Goal: Information Seeking & Learning: Check status

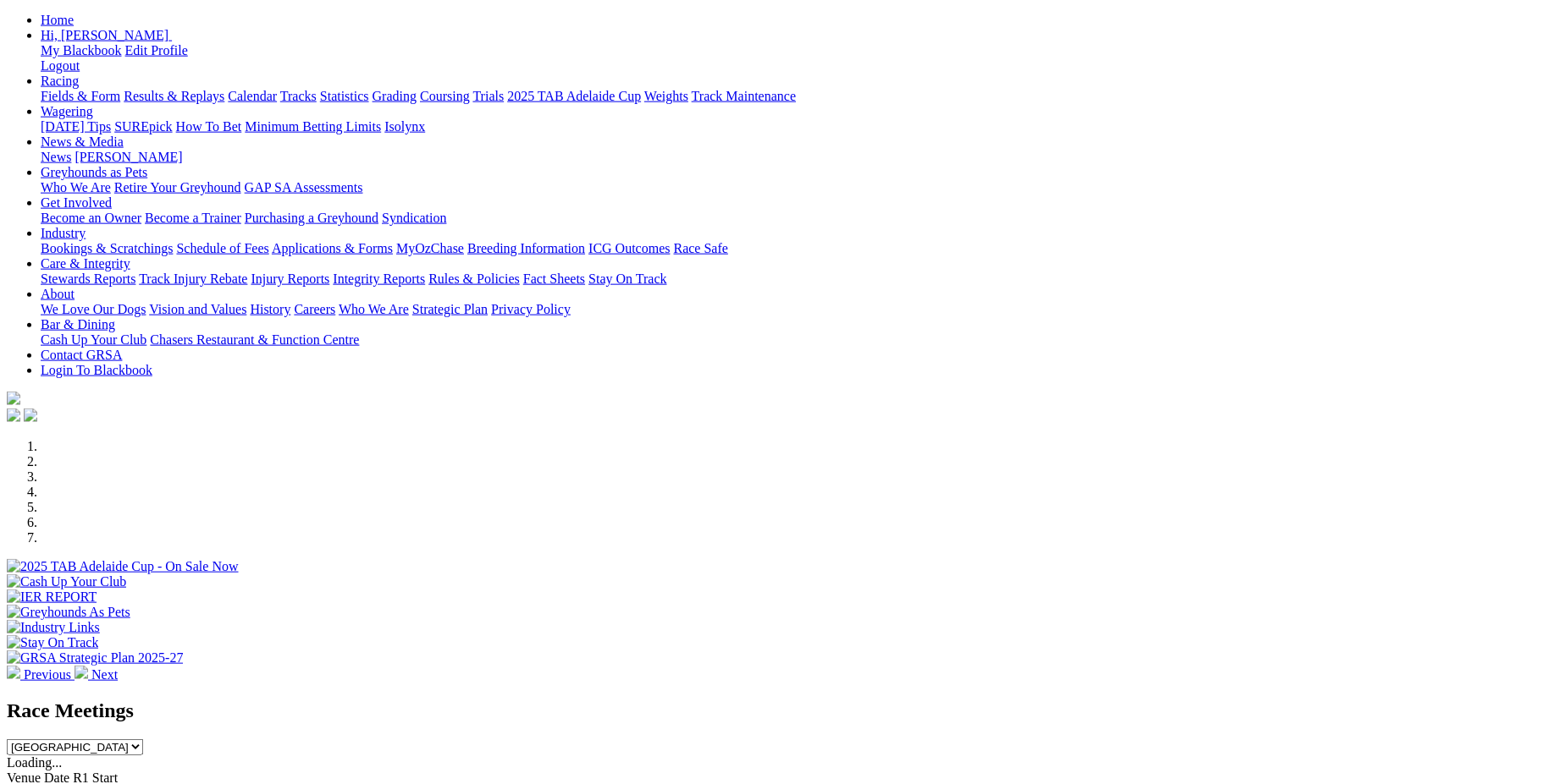
scroll to position [244, 0]
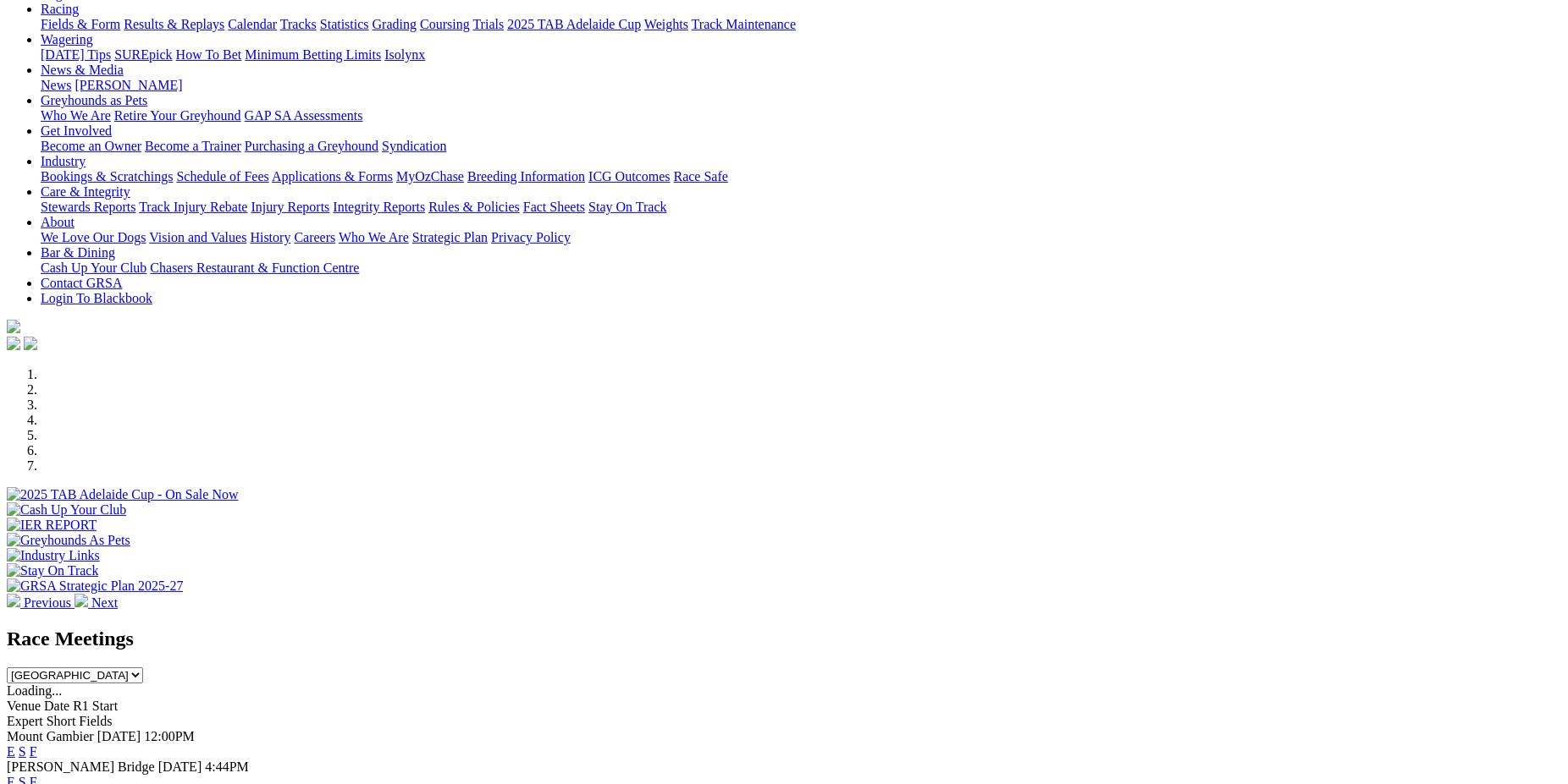
click at [37, 775] on link "F" at bounding box center [33, 781] width 8 height 14
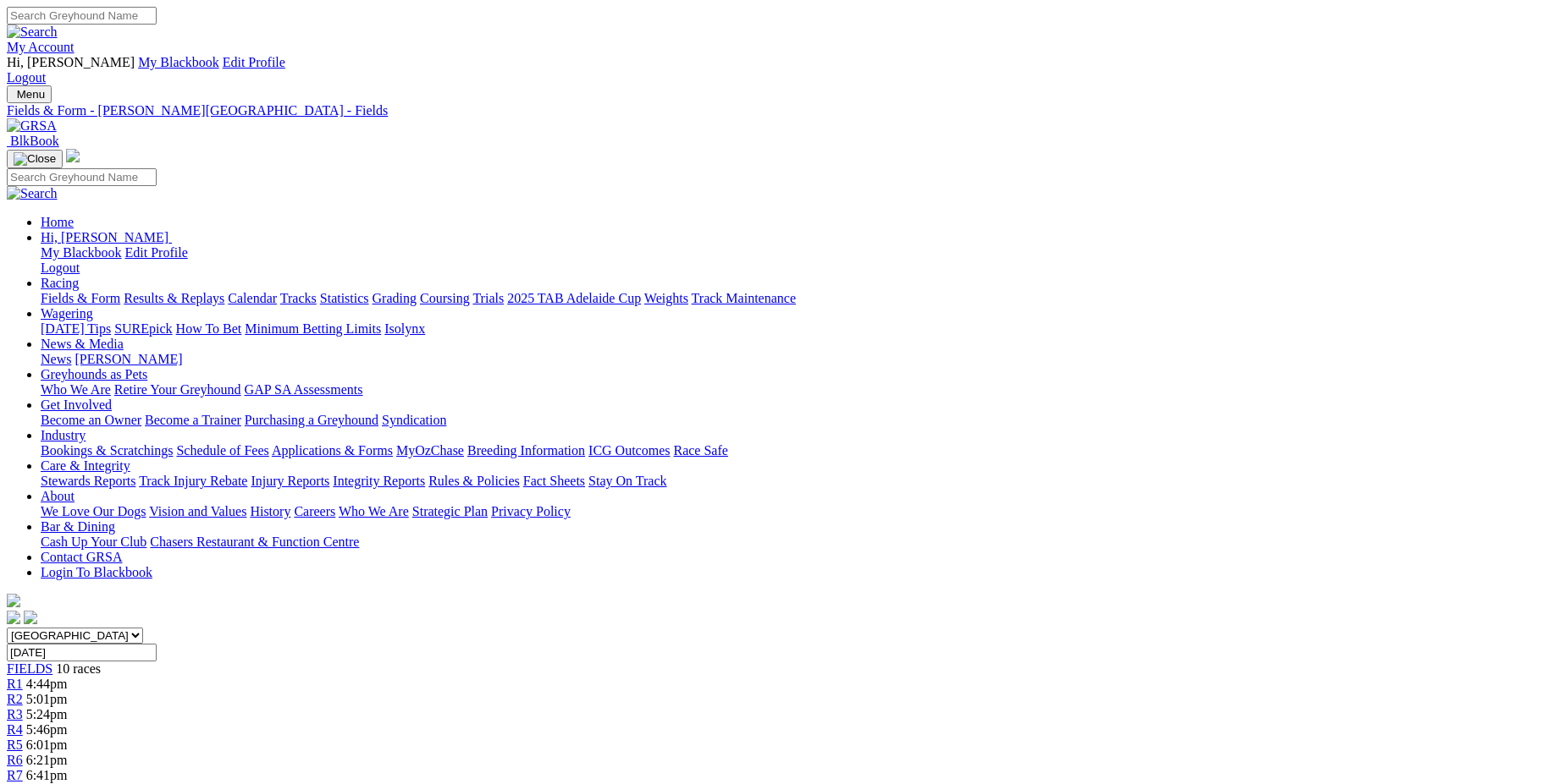
click at [7, 628] on select "South Australia New South Wales Northern Territory Queensland Tasmania Victoria…" at bounding box center [75, 636] width 136 height 16
select select "[GEOGRAPHIC_DATA]"
click option "[GEOGRAPHIC_DATA]" at bounding box center [0, 0] width 0 height 0
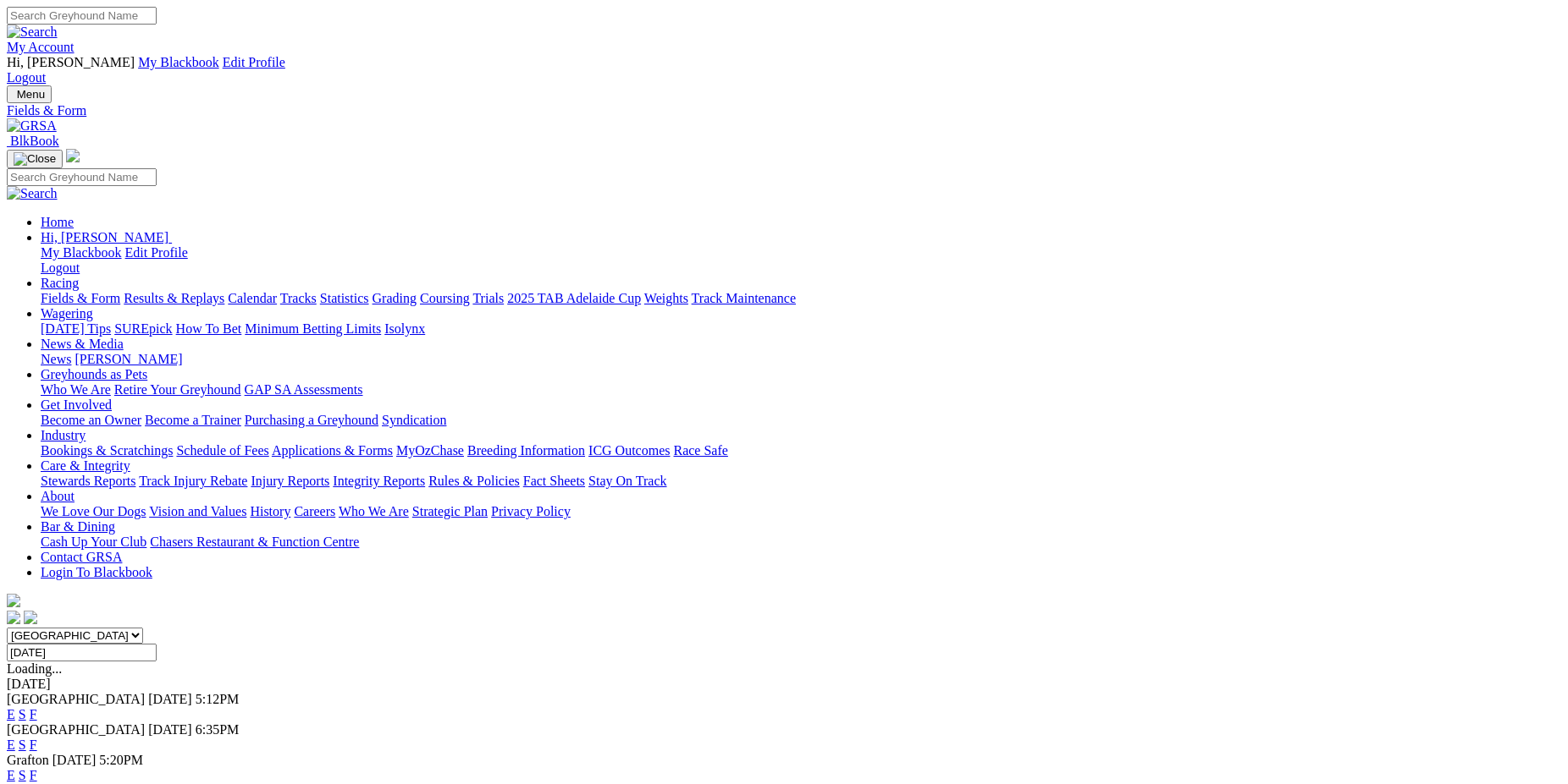
click at [37, 738] on link "F" at bounding box center [33, 744] width 8 height 14
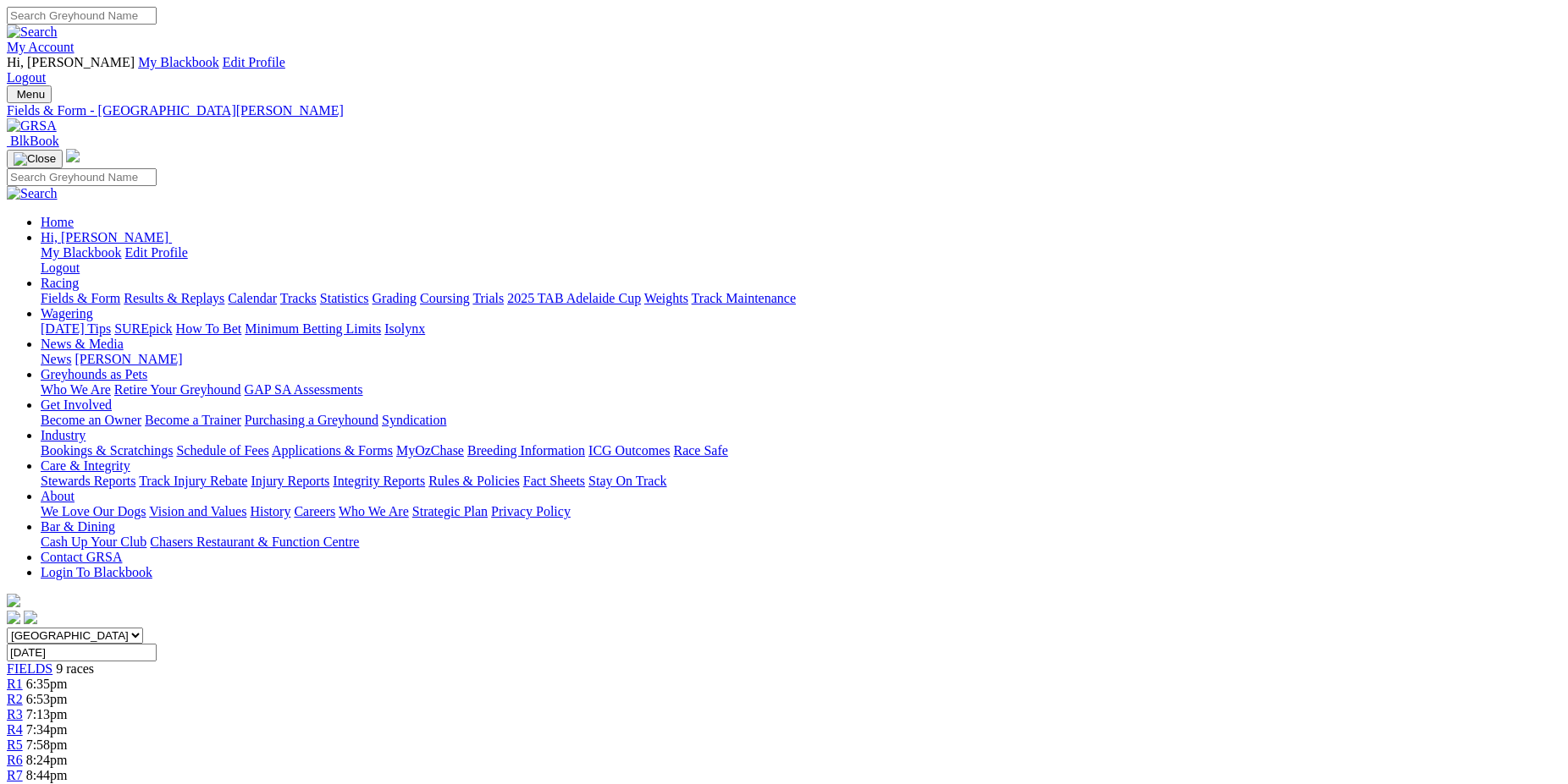
click at [224, 291] on link "Results & Replays" at bounding box center [174, 298] width 101 height 14
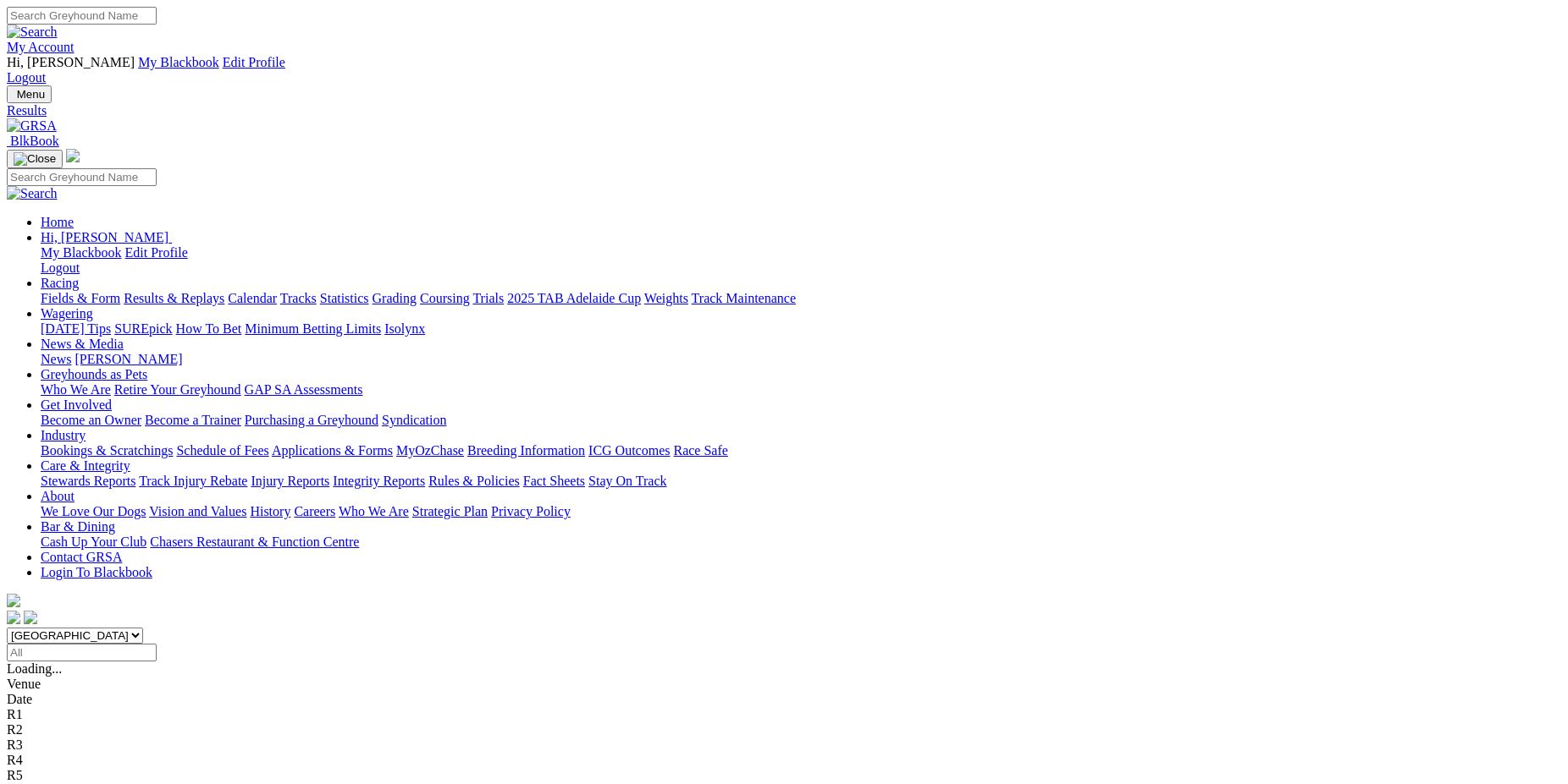
click at [7, 628] on select "[GEOGRAPHIC_DATA] [GEOGRAPHIC_DATA] [GEOGRAPHIC_DATA] [GEOGRAPHIC_DATA] [GEOGRA…" at bounding box center [75, 636] width 136 height 16
select select "[GEOGRAPHIC_DATA]"
click option "[GEOGRAPHIC_DATA]" at bounding box center [0, 0] width 0 height 0
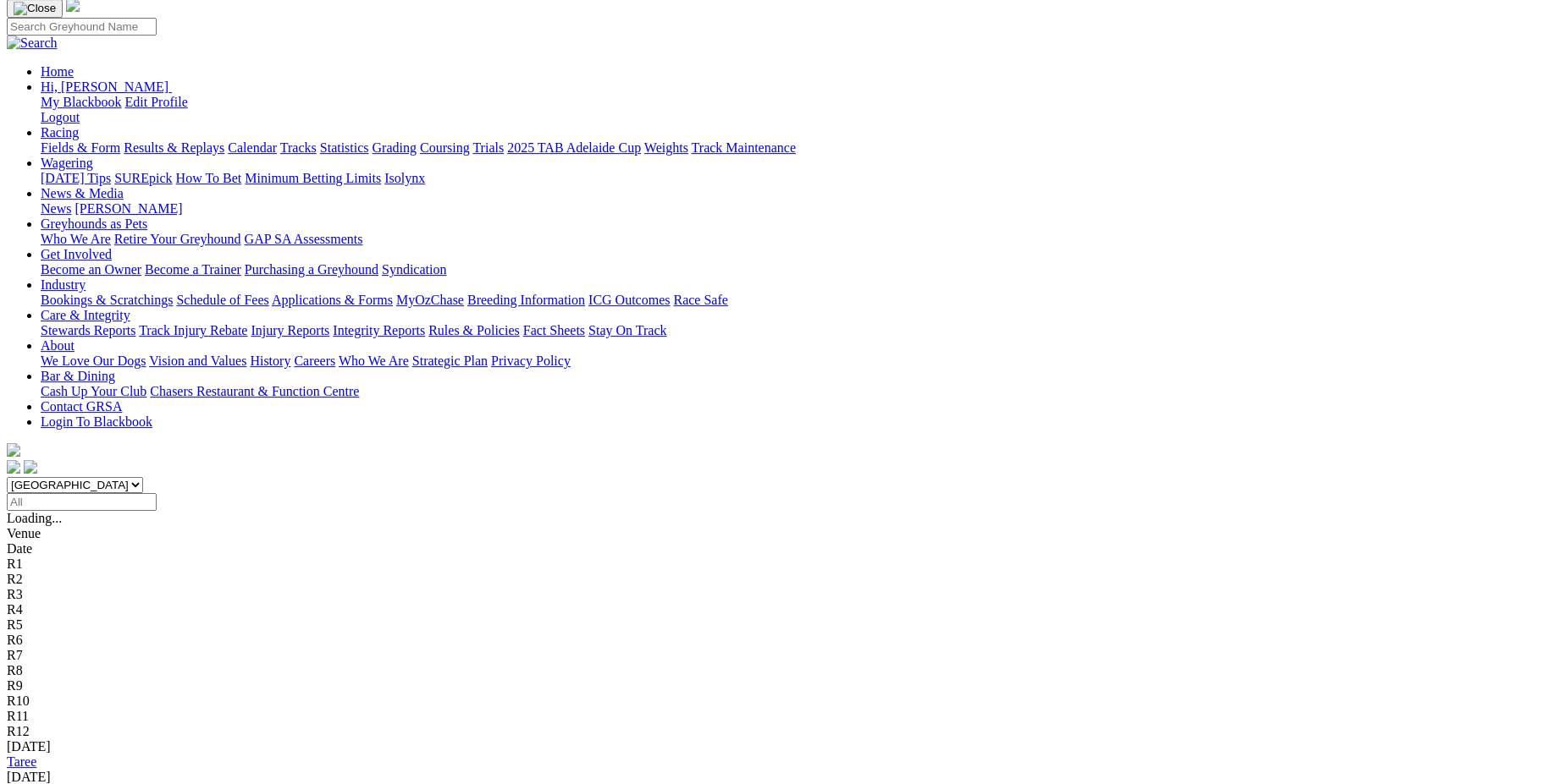
scroll to position [159, 0]
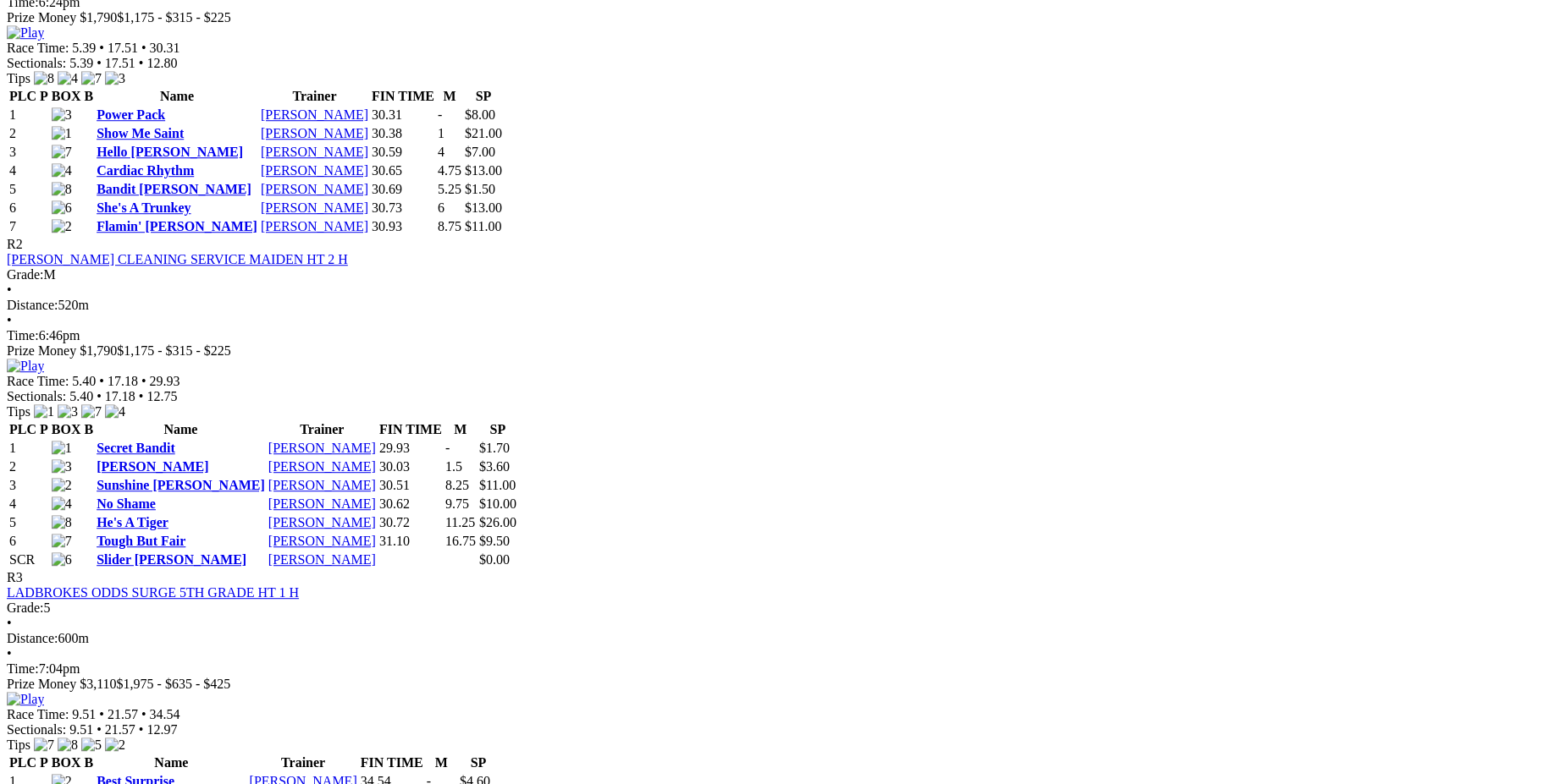
scroll to position [870, 0]
